Goal: Feedback & Contribution: Submit feedback/report problem

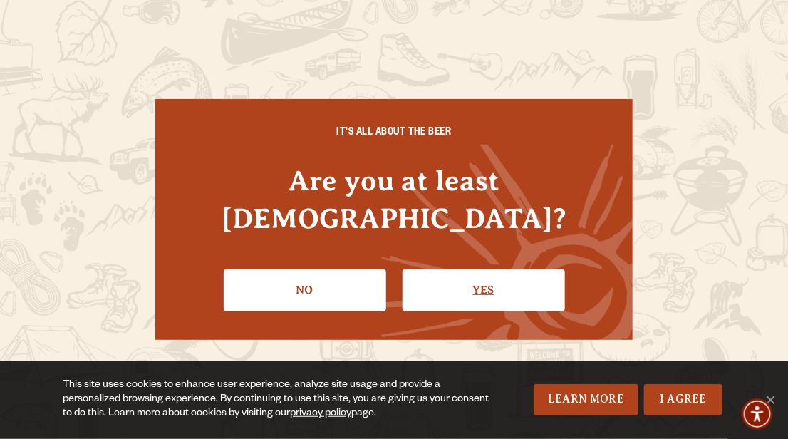
click at [481, 269] on link "Yes" at bounding box center [484, 289] width 162 height 41
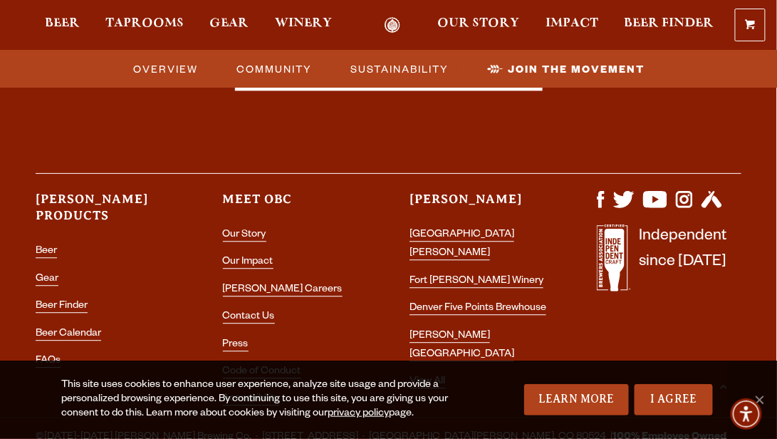
scroll to position [4571, 0]
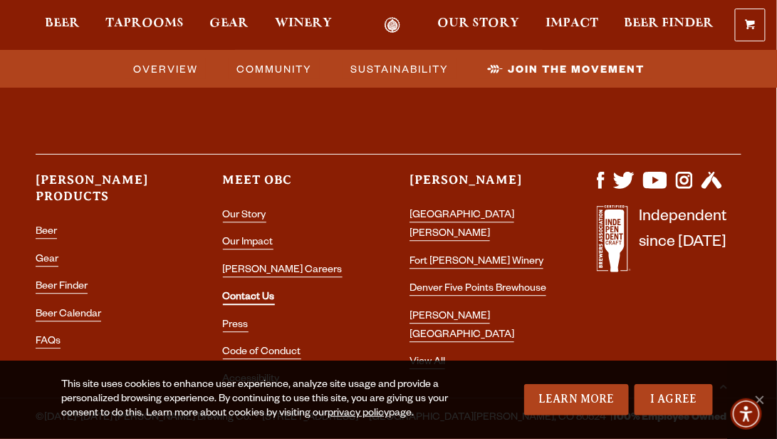
click at [261, 292] on link "Contact Us" at bounding box center [249, 298] width 52 height 13
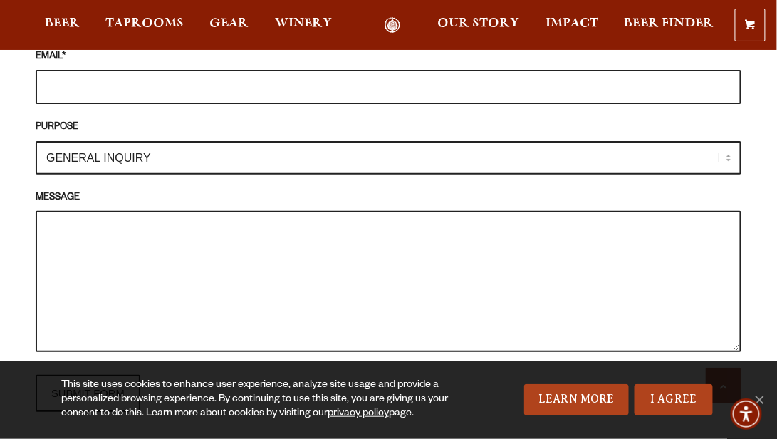
scroll to position [1423, 0]
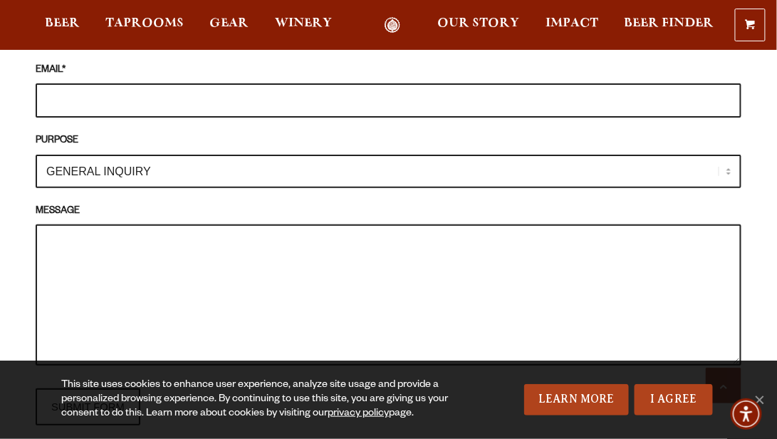
click at [436, 276] on textarea "MESSAGE" at bounding box center [389, 294] width 706 height 141
click at [257, 248] on textarea "MESSAGE" at bounding box center [389, 294] width 706 height 141
paste textarea "L ipsu dolo sitam conse adi elit. S doeius temporinci UT Labore’e doloremag ali…"
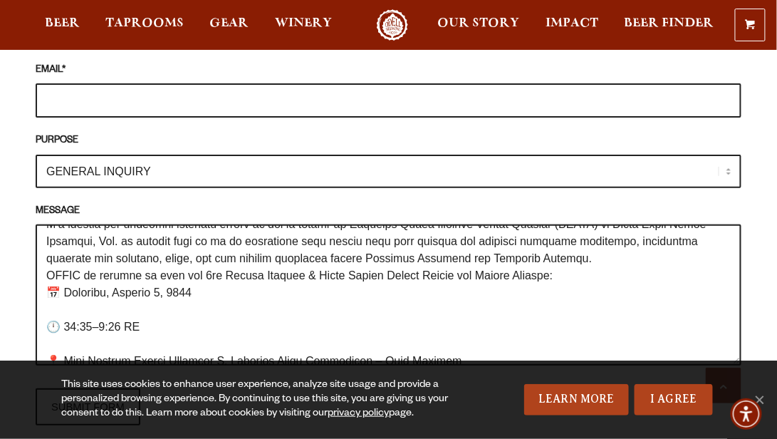
scroll to position [78, 0]
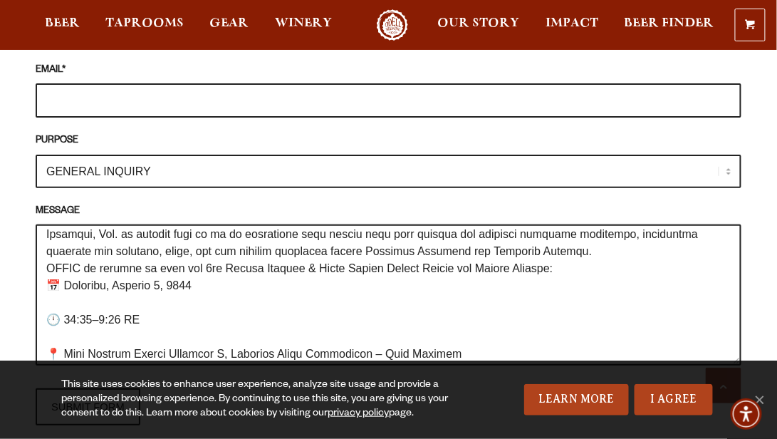
click at [184, 279] on textarea "MESSAGE" at bounding box center [389, 294] width 706 height 141
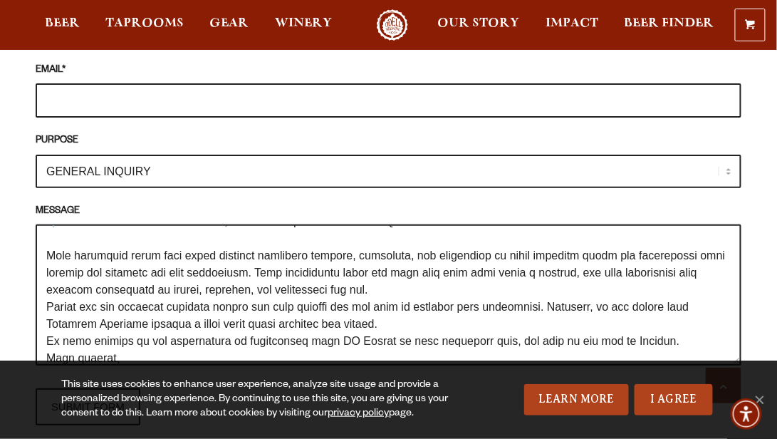
scroll to position [261, 0]
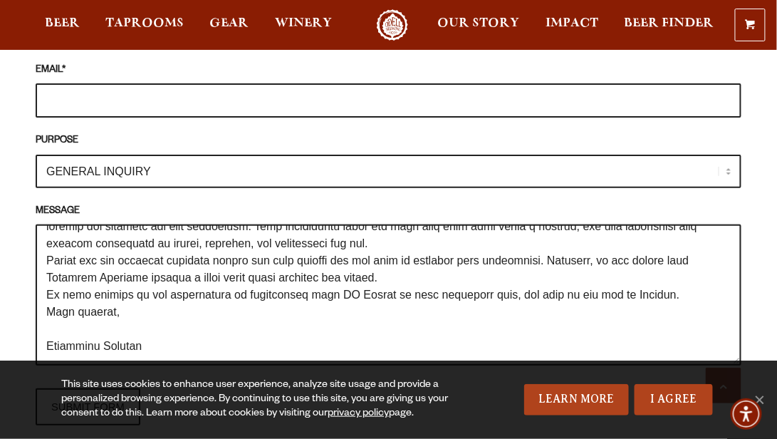
paste textarea "[URL][DOMAIN_NAME]"
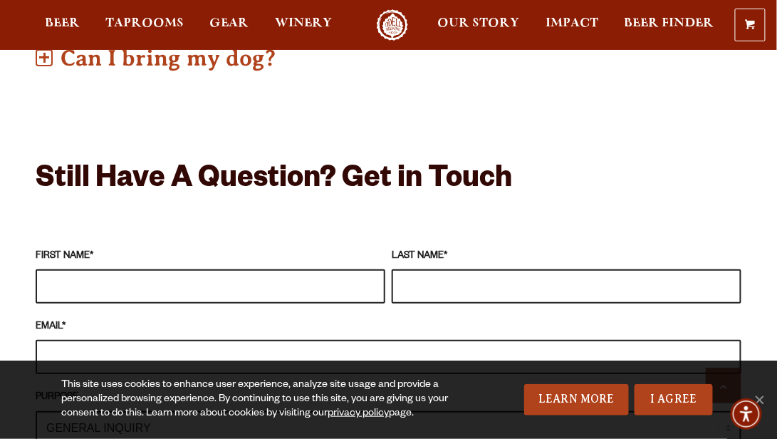
scroll to position [1172, 0]
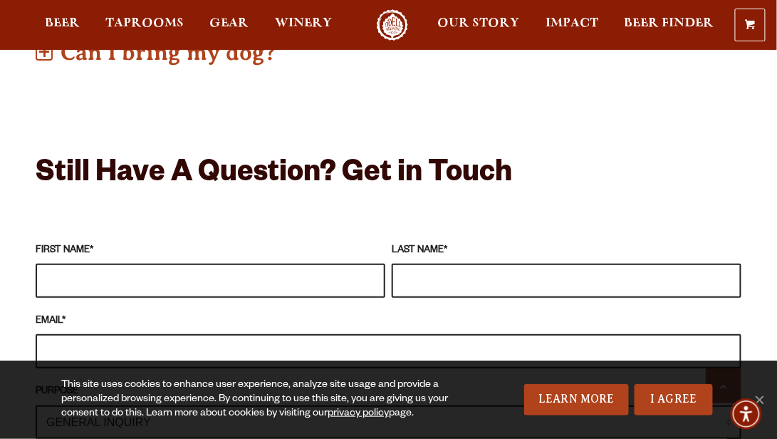
type textarea "L ipsu dolo sitam conse adi elit. S doeius temporinci UT Labore’e doloremag ali…"
click at [295, 272] on input "FIRST NAME *" at bounding box center [211, 281] width 350 height 34
type input "[PERSON_NAME]"
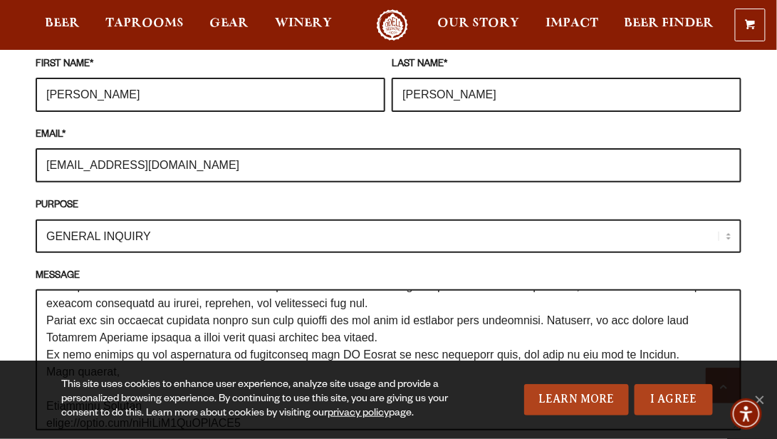
scroll to position [1372, 0]
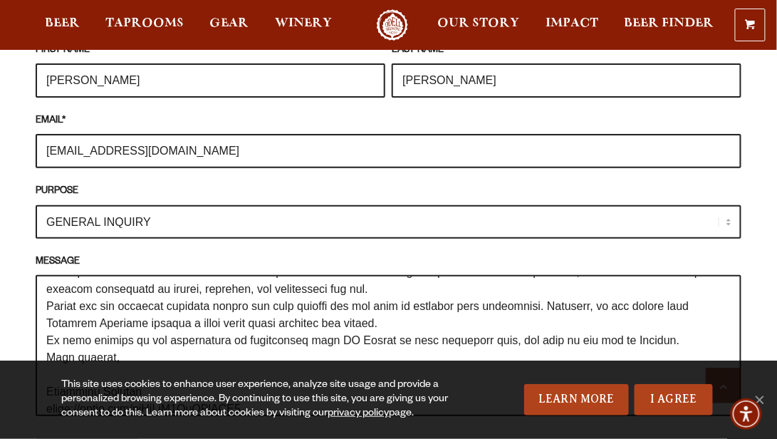
type input "[EMAIL_ADDRESS][DOMAIN_NAME]"
click at [734, 216] on select "GENERAL INQUIRY TAPROOM / BREWERY WINERY BOOK A TOUR MEDIA INQUIRY GEAR SHOP [P…" at bounding box center [389, 221] width 706 height 33
click at [36, 205] on select "GENERAL INQUIRY TAPROOM / BREWERY WINERY BOOK A TOUR MEDIA INQUIRY GEAR SHOP [P…" at bounding box center [389, 221] width 706 height 33
click at [682, 383] on span "This site uses cookies to enhance user experience, analyze site usage and provi…" at bounding box center [389, 399] width 706 height 43
click at [681, 389] on link "I Agree" at bounding box center [674, 399] width 78 height 31
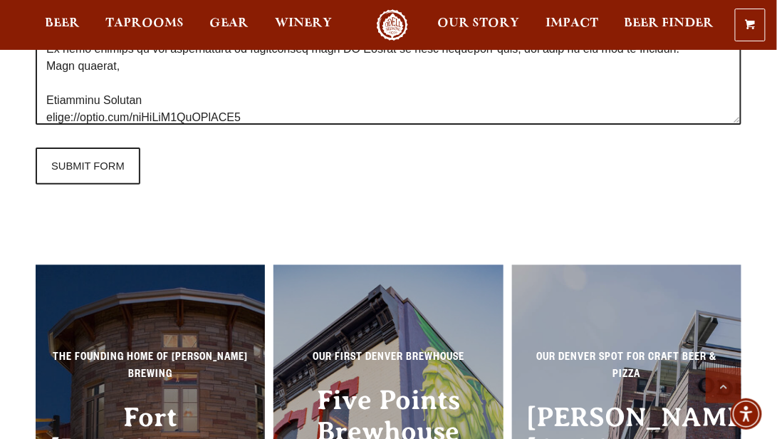
scroll to position [1641, 0]
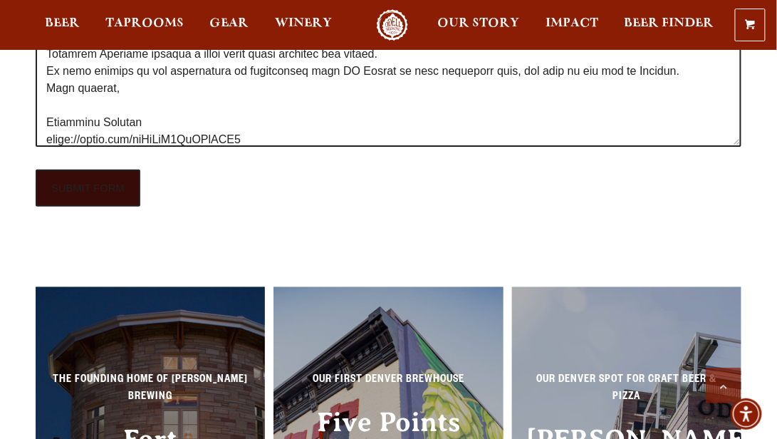
click at [98, 175] on input "SUBMIT FORM" at bounding box center [88, 188] width 105 height 37
type input "Sending"
